Goal: Task Accomplishment & Management: Manage account settings

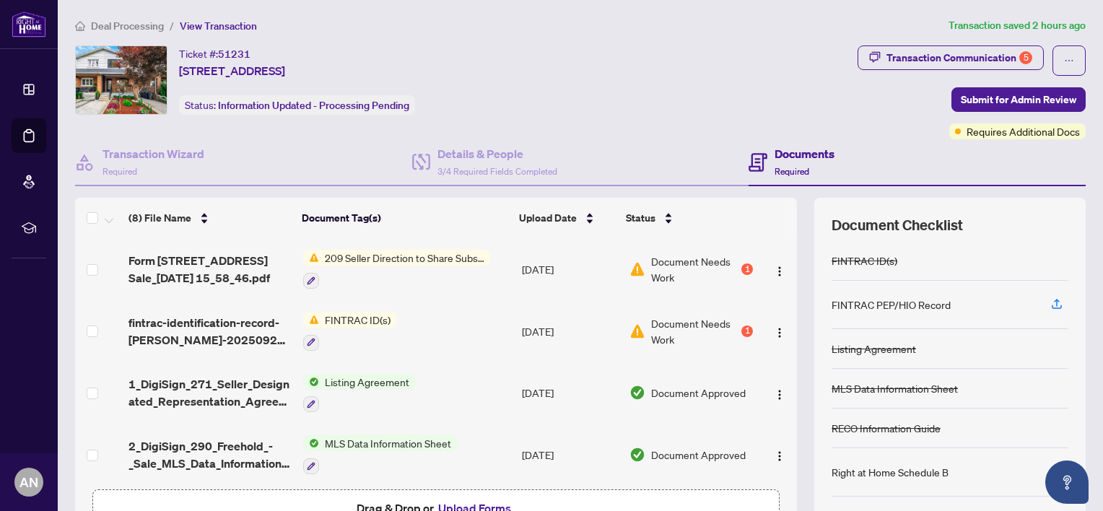
click at [664, 321] on span "Document Needs Work" at bounding box center [694, 331] width 87 height 32
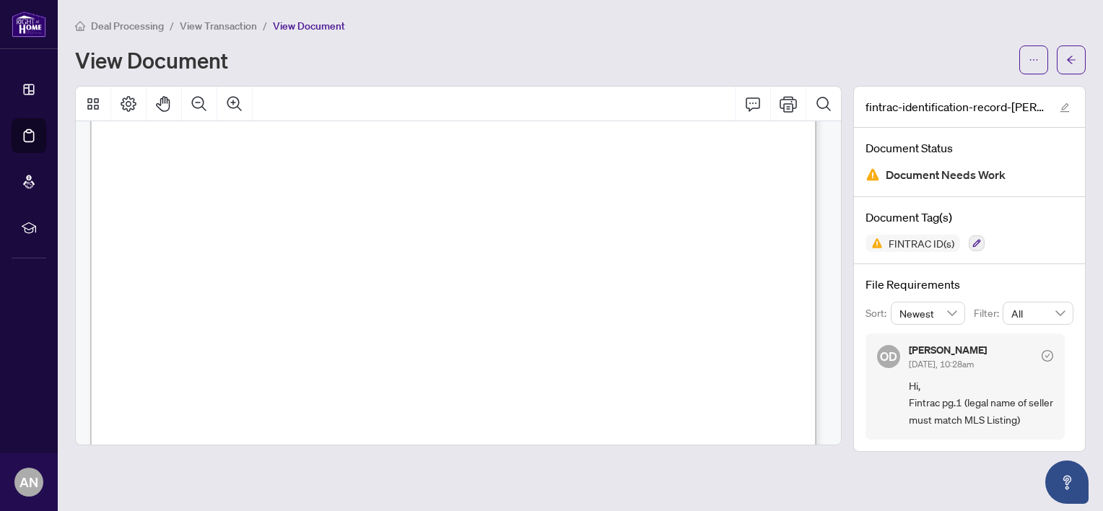
scroll to position [289, 0]
click at [952, 409] on span "Hi, Fintrac pg.1 (legal name of seller must match MLS Listing)" at bounding box center [981, 402] width 144 height 51
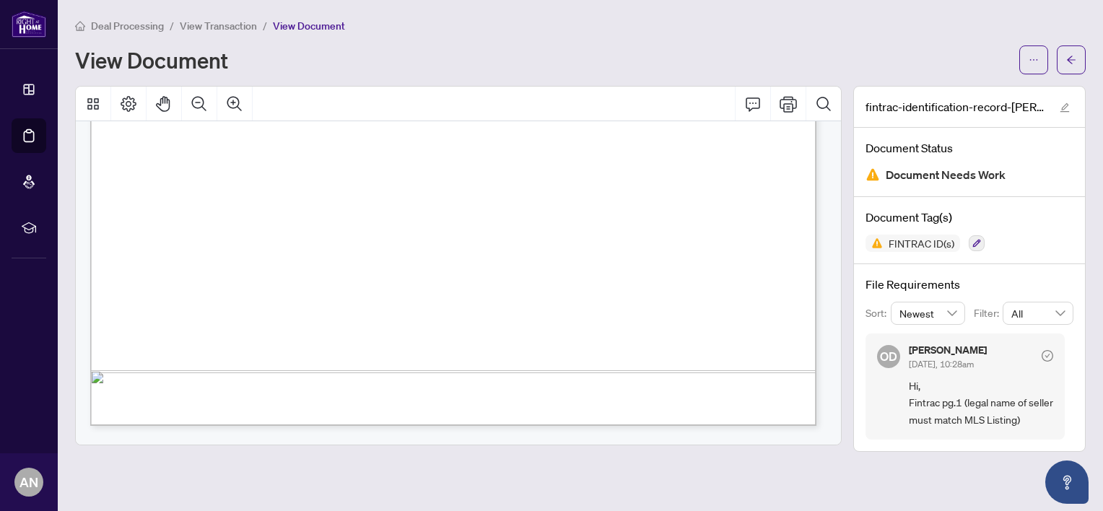
click at [219, 26] on span "View Transaction" at bounding box center [218, 25] width 77 height 13
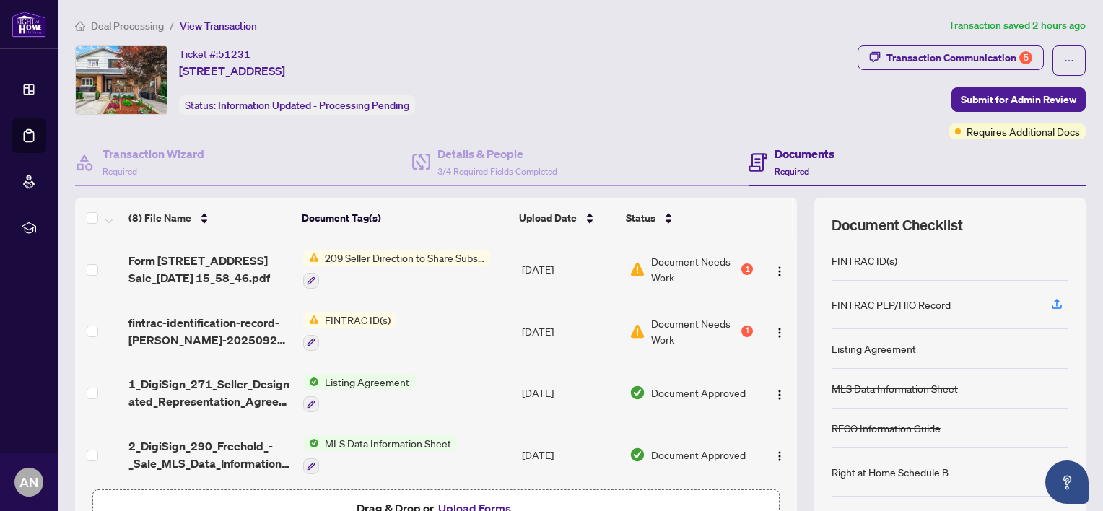
click at [398, 261] on span "209 Seller Direction to Share Substance of Offers" at bounding box center [404, 258] width 171 height 16
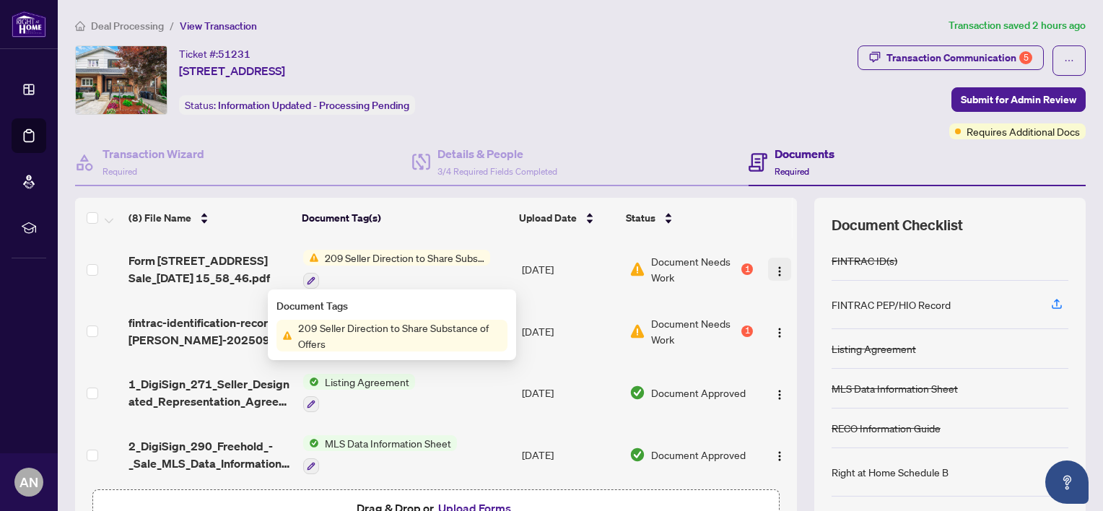
click at [774, 271] on img "button" at bounding box center [780, 272] width 12 height 12
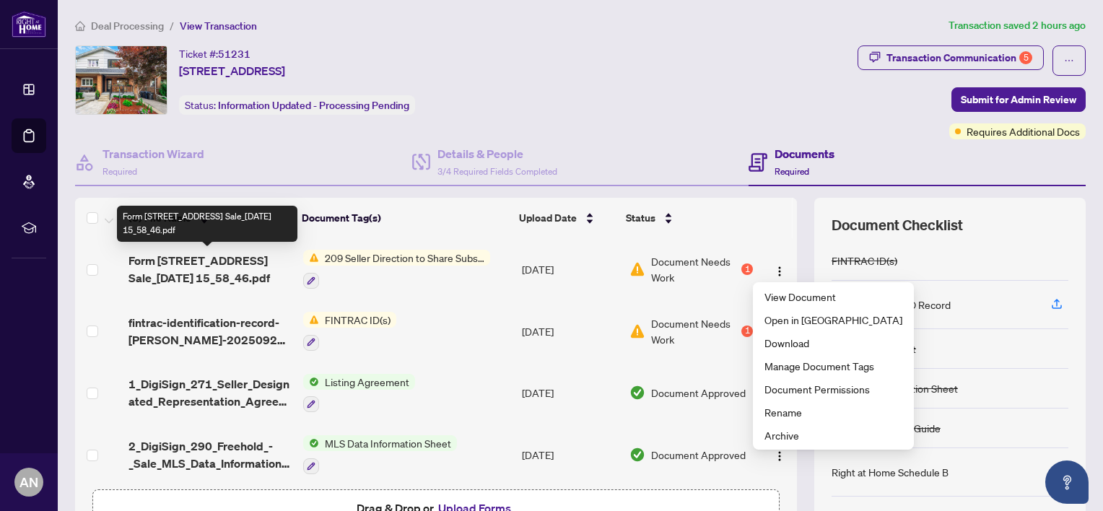
click at [192, 261] on span "Form 209 - 23 Bowmore Rd Sale_2025-09-21 15_58_46.pdf" at bounding box center [209, 269] width 163 height 35
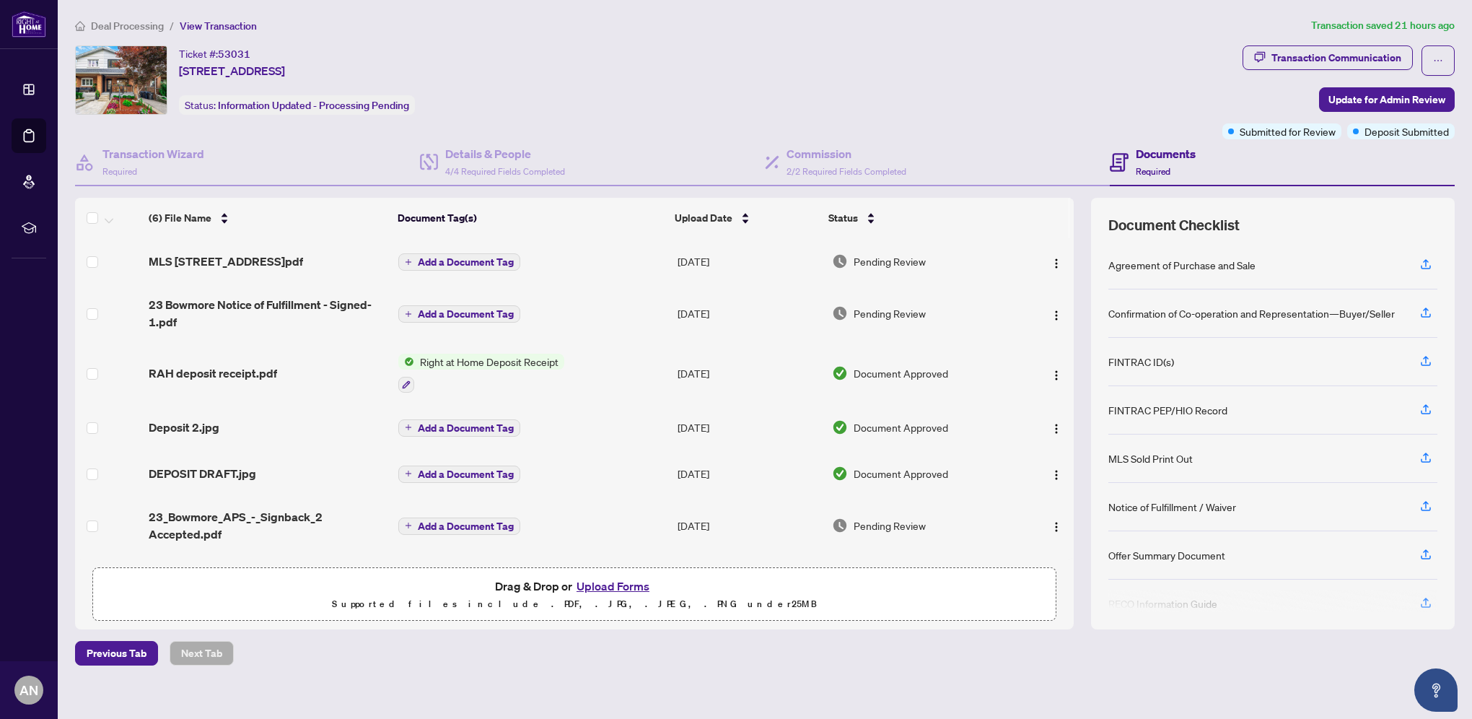
click at [123, 105] on img at bounding box center [121, 80] width 91 height 68
click at [206, 55] on div "Ticket #: 53031" at bounding box center [214, 53] width 71 height 17
click at [158, 72] on img at bounding box center [121, 80] width 91 height 68
